Goal: Find specific page/section: Find specific page/section

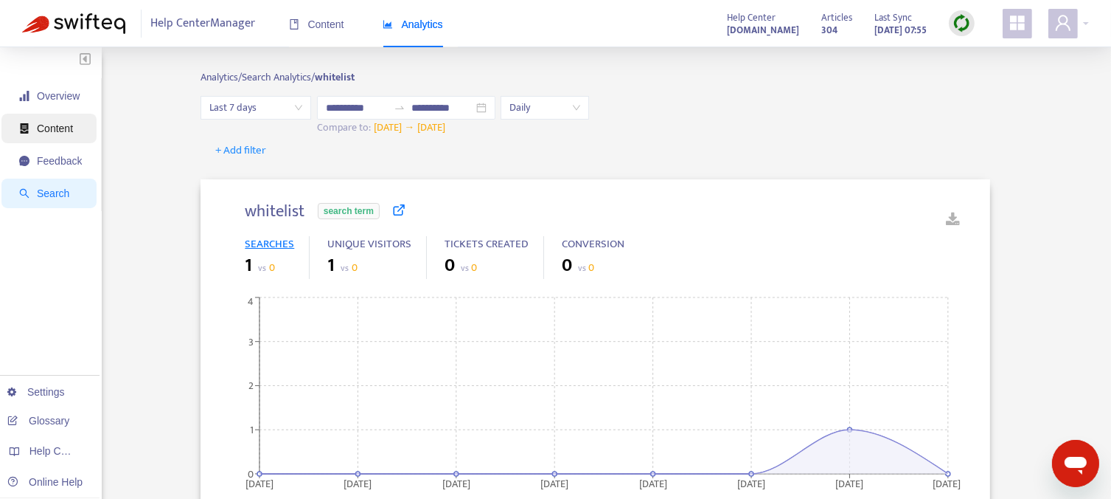
click at [44, 122] on span "Content" at bounding box center [55, 128] width 36 height 12
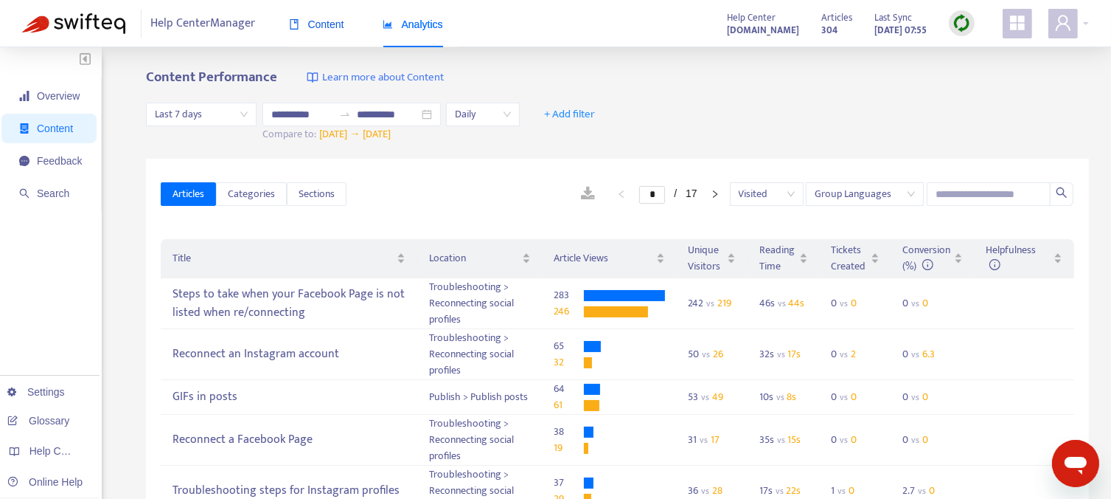
click at [334, 31] on div "Content" at bounding box center [316, 24] width 55 height 16
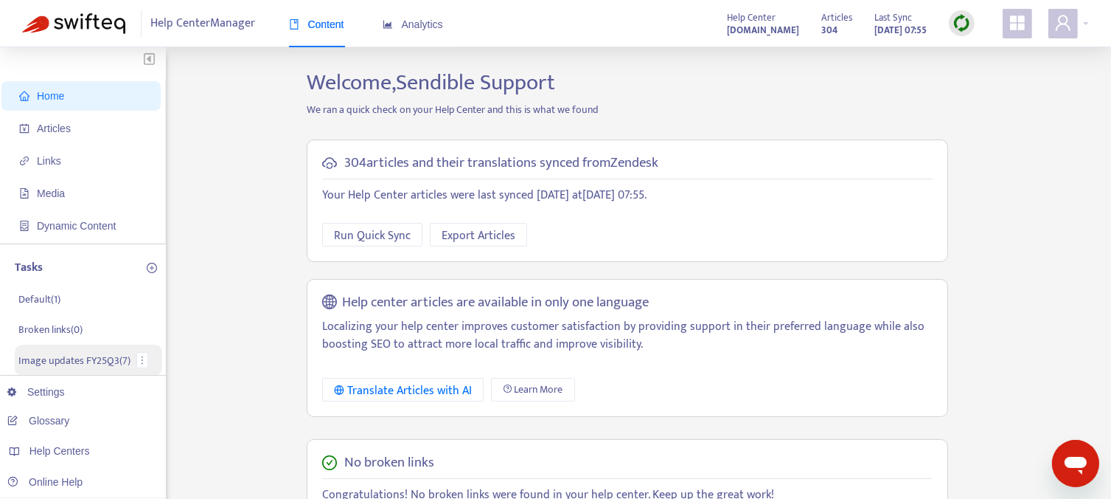
click at [62, 355] on p "Image updates FY25Q3 ( 7 )" at bounding box center [74, 360] width 112 height 15
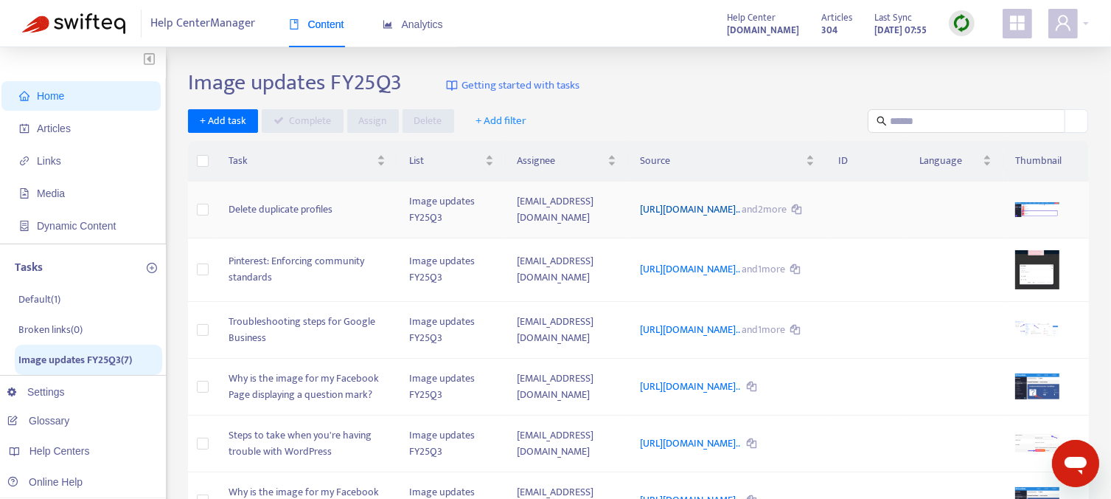
click at [716, 208] on link "https://support.sendible.com/hc/article_attachments/440794309697..." at bounding box center [691, 209] width 102 height 17
